Goal: Information Seeking & Learning: Learn about a topic

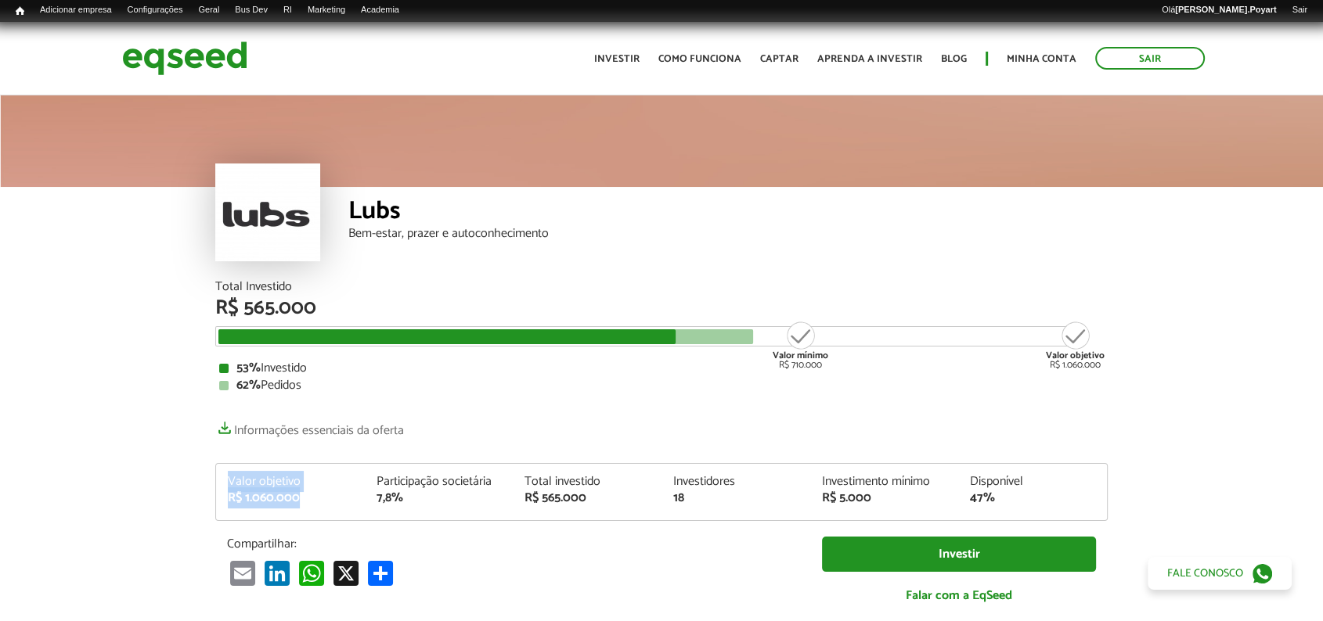
drag, startPoint x: 218, startPoint y: 477, endPoint x: 305, endPoint y: 499, distance: 90.4
click at [305, 501] on div "Valor objetivo R$ 1.060.000" at bounding box center [290, 490] width 149 height 29
drag, startPoint x: 371, startPoint y: 481, endPoint x: 413, endPoint y: 505, distance: 48.3
click at [413, 504] on div "Participação societária 7,8%" at bounding box center [439, 490] width 149 height 29
drag, startPoint x: 203, startPoint y: 340, endPoint x: 834, endPoint y: 333, distance: 630.1
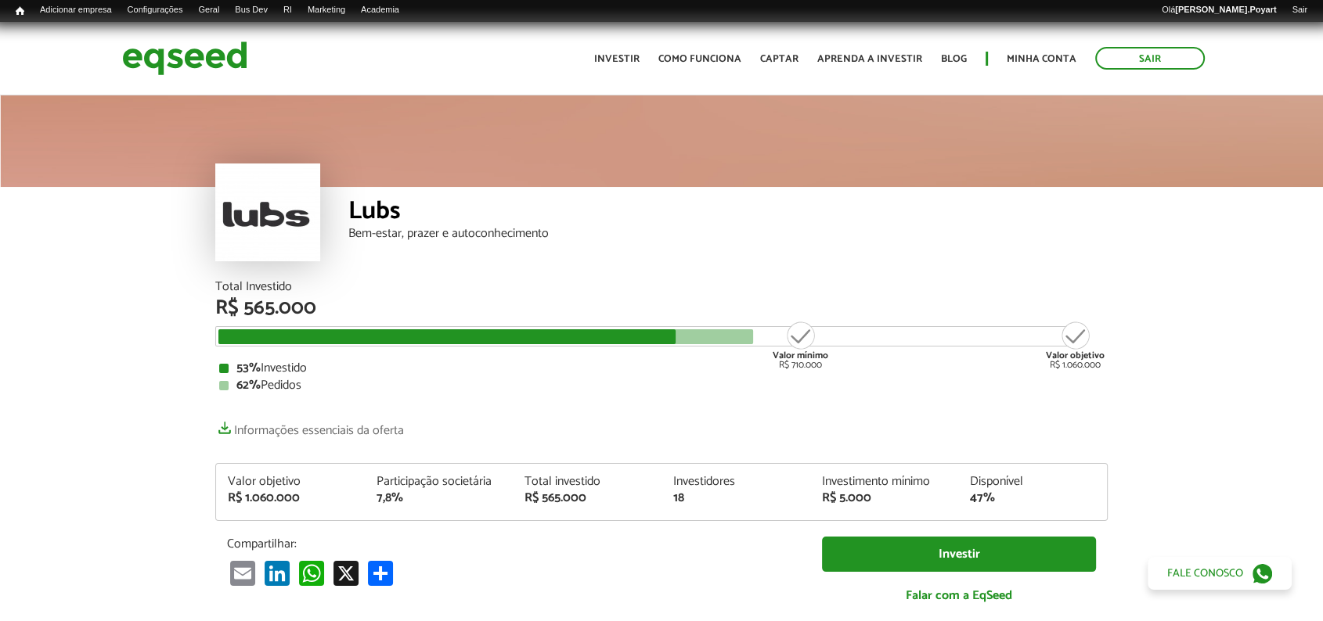
click at [819, 327] on div "Total Investido R$ 565.000 Valor mínimo R$ 710.000 Valor objetivo R$ 1.060.000 …" at bounding box center [661, 458] width 916 height 355
drag, startPoint x: 914, startPoint y: 393, endPoint x: 906, endPoint y: 406, distance: 15.4
click at [914, 392] on div "Total Investido R$ 565.000 Valor mínimo R$ 710.000 Valor objetivo R$ 1.060.000 …" at bounding box center [661, 450] width 892 height 339
click at [179, 67] on img at bounding box center [184, 58] width 125 height 41
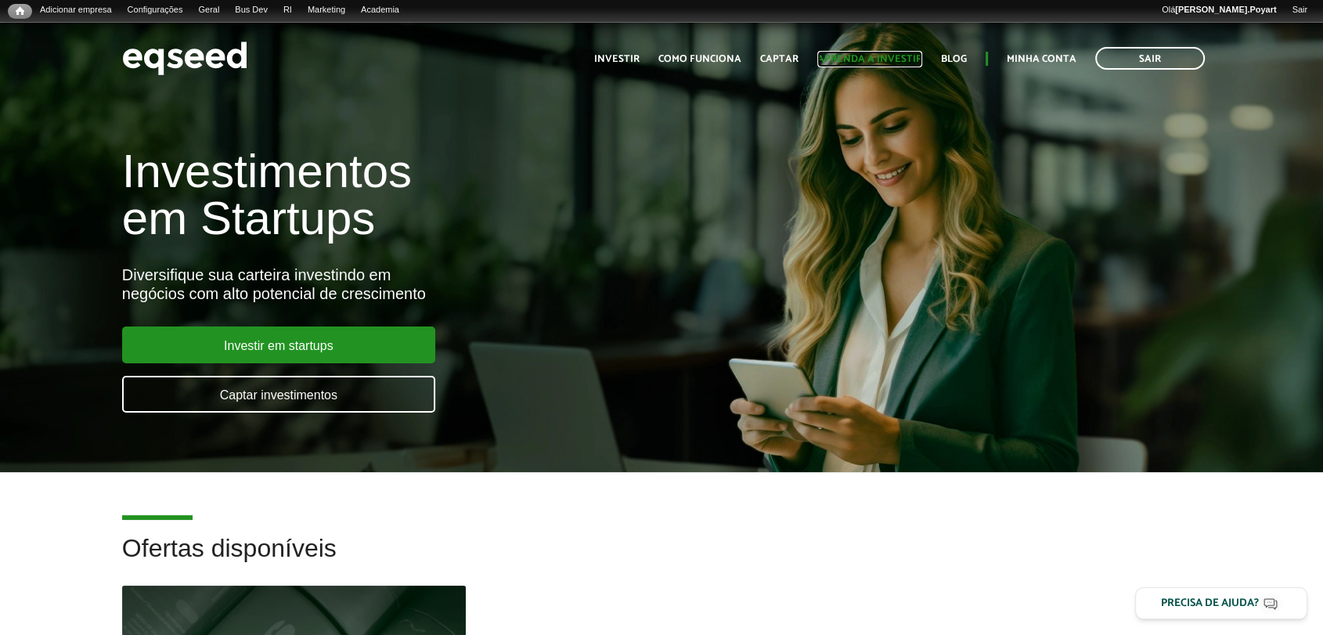
click at [869, 56] on link "Aprenda a investir" at bounding box center [869, 59] width 105 height 10
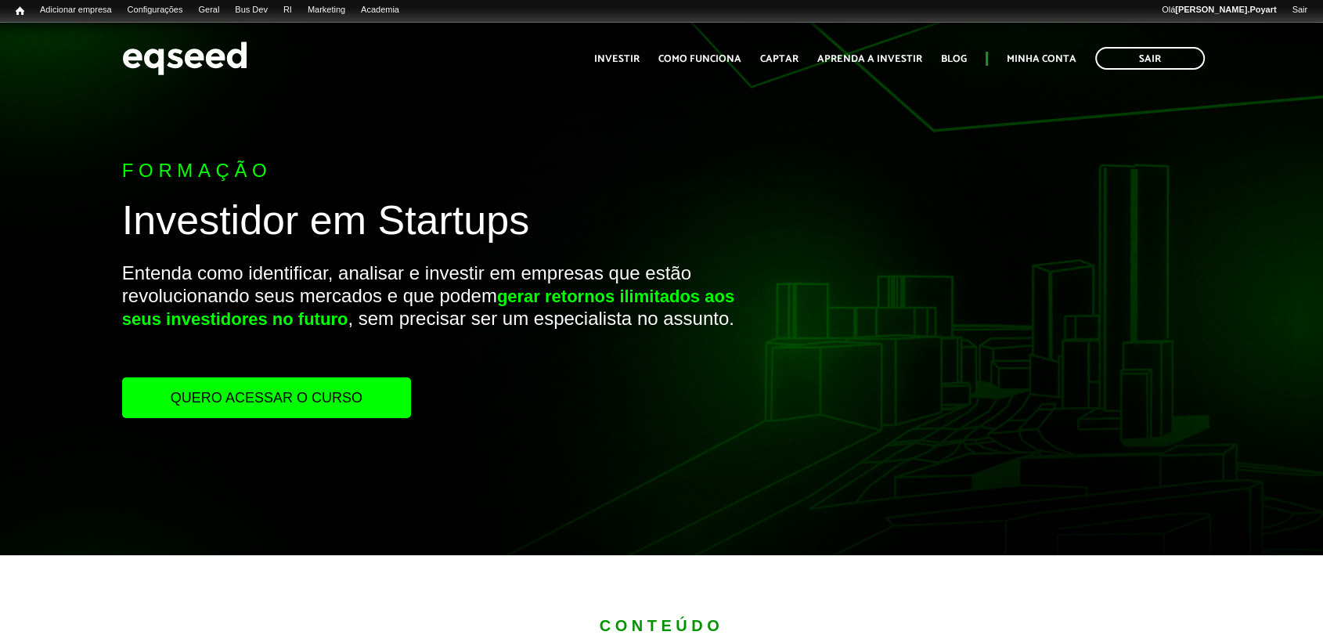
click at [310, 385] on link "Quero acessar o curso" at bounding box center [266, 397] width 289 height 41
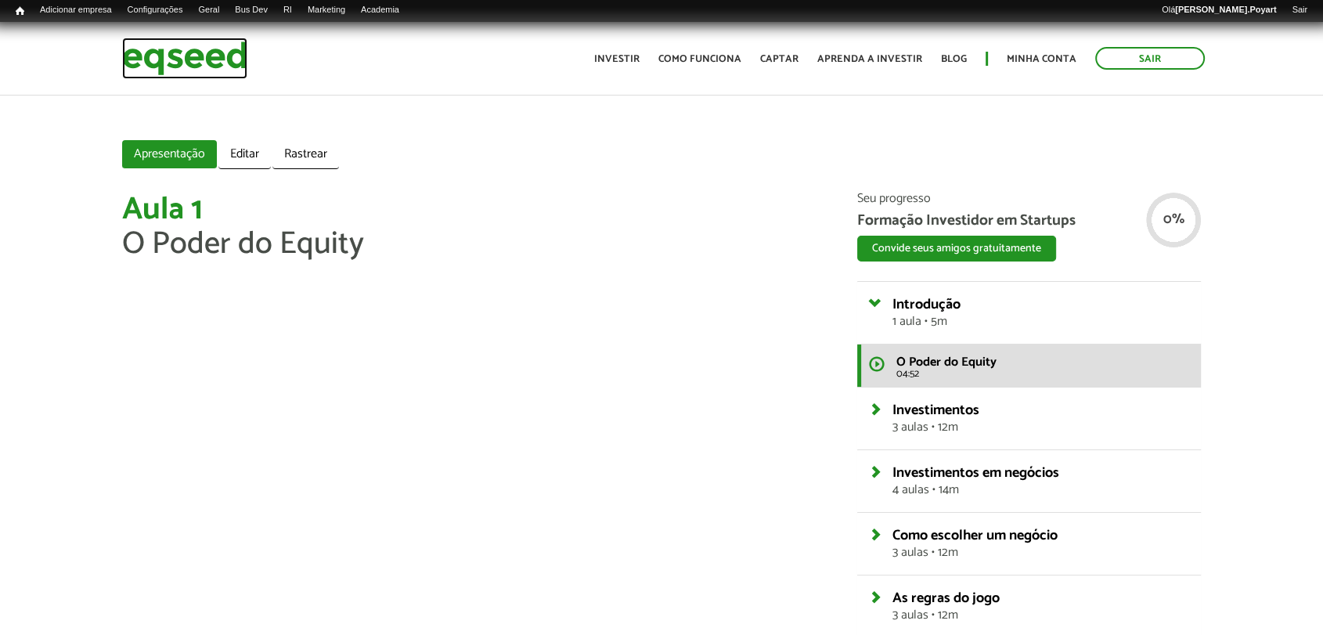
click at [162, 59] on img at bounding box center [184, 58] width 125 height 41
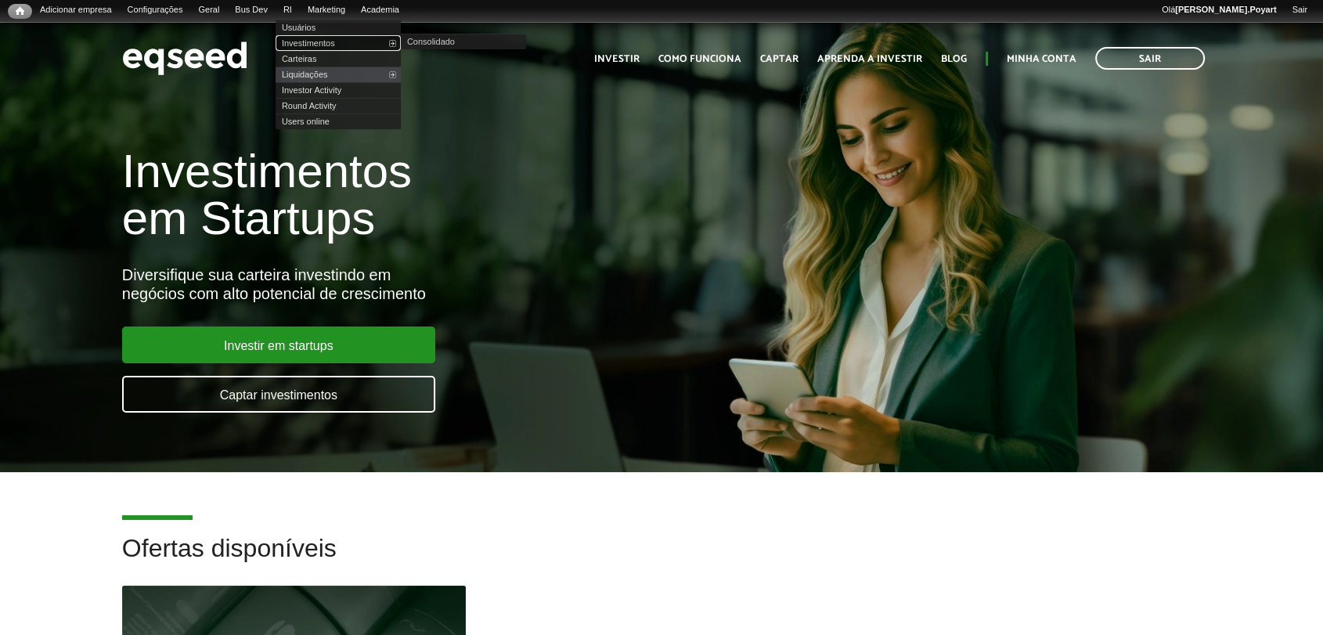
click at [319, 38] on link "Investimentos" at bounding box center [337, 43] width 125 height 16
